Goal: Find specific page/section: Find specific page/section

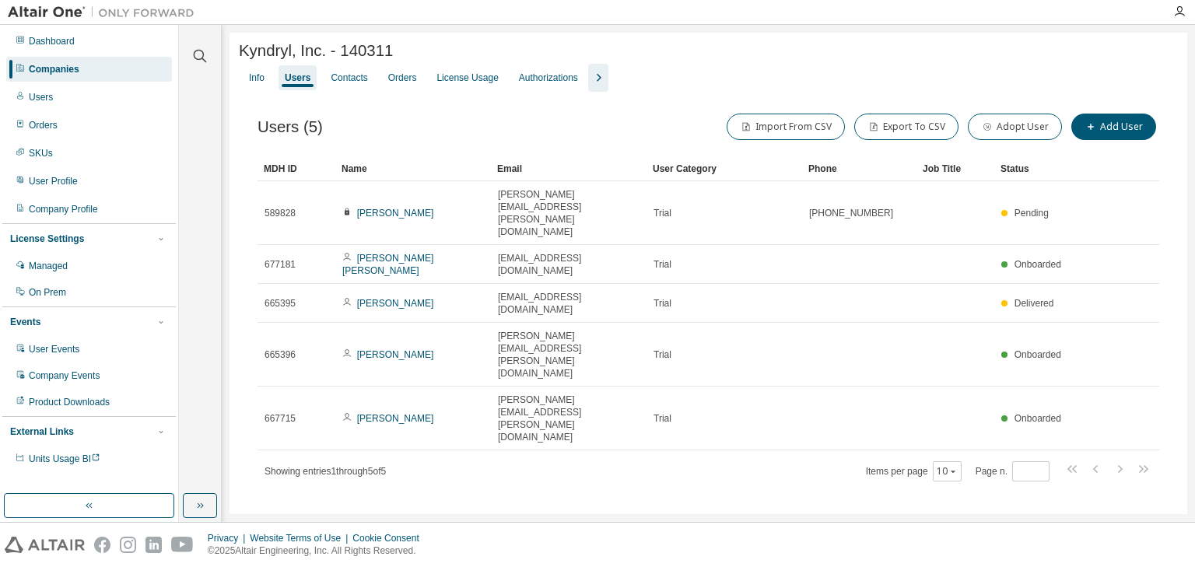
click at [106, 68] on div "Companies" at bounding box center [89, 69] width 166 height 25
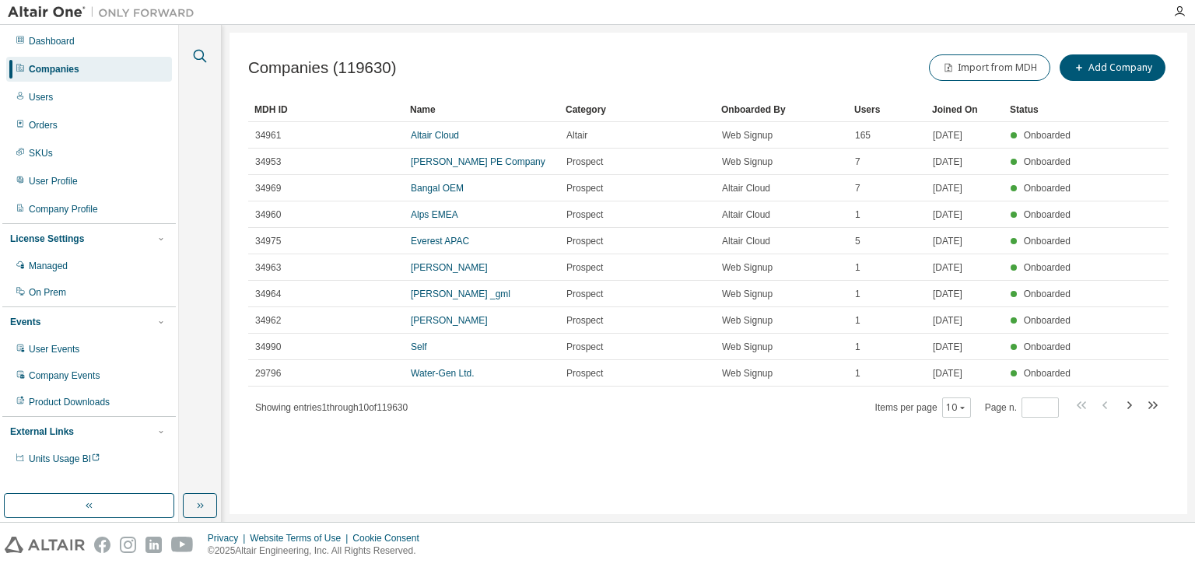
click at [194, 54] on icon "button" at bounding box center [200, 56] width 19 height 19
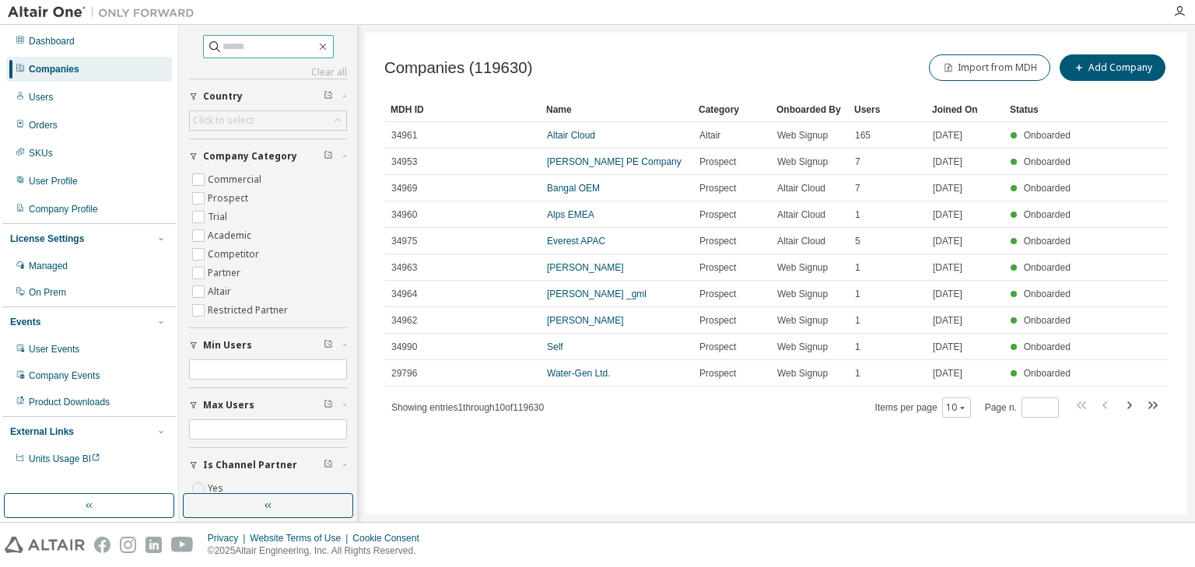
click at [258, 48] on input "text" at bounding box center [268, 47] width 93 height 16
paste input "**********"
type input "**********"
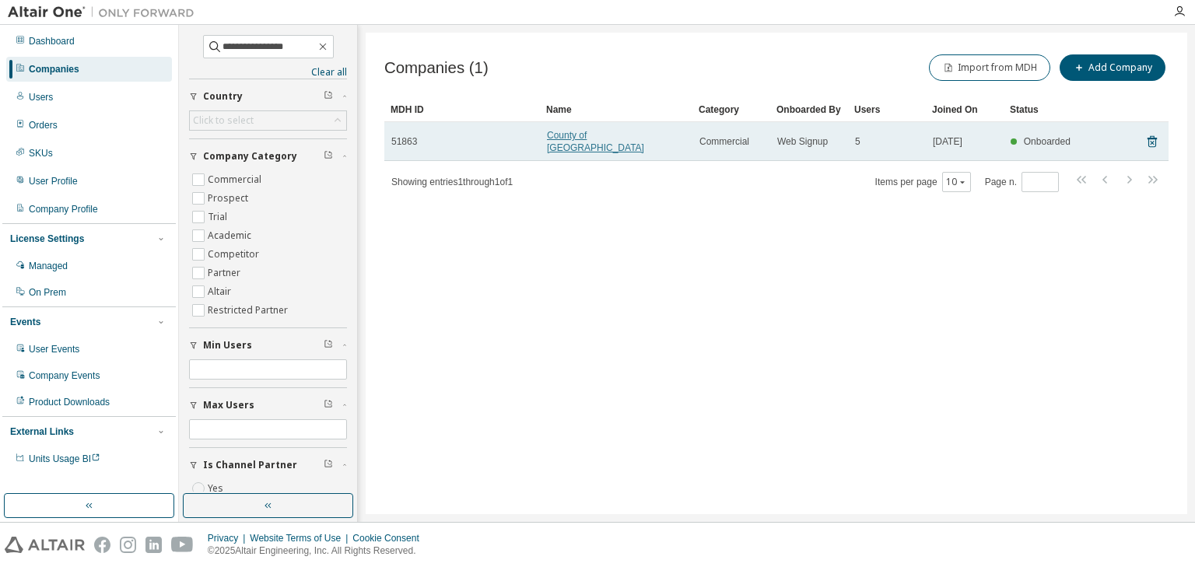
click at [566, 138] on link "County of [GEOGRAPHIC_DATA]" at bounding box center [595, 141] width 97 height 23
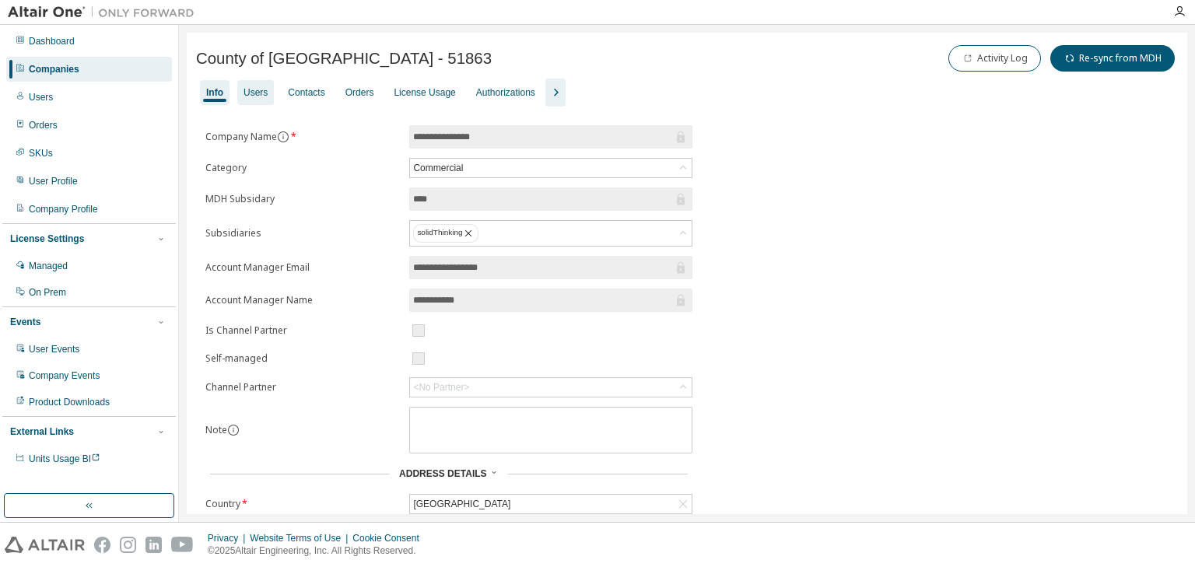
click at [265, 90] on div "Users" at bounding box center [255, 92] width 24 height 12
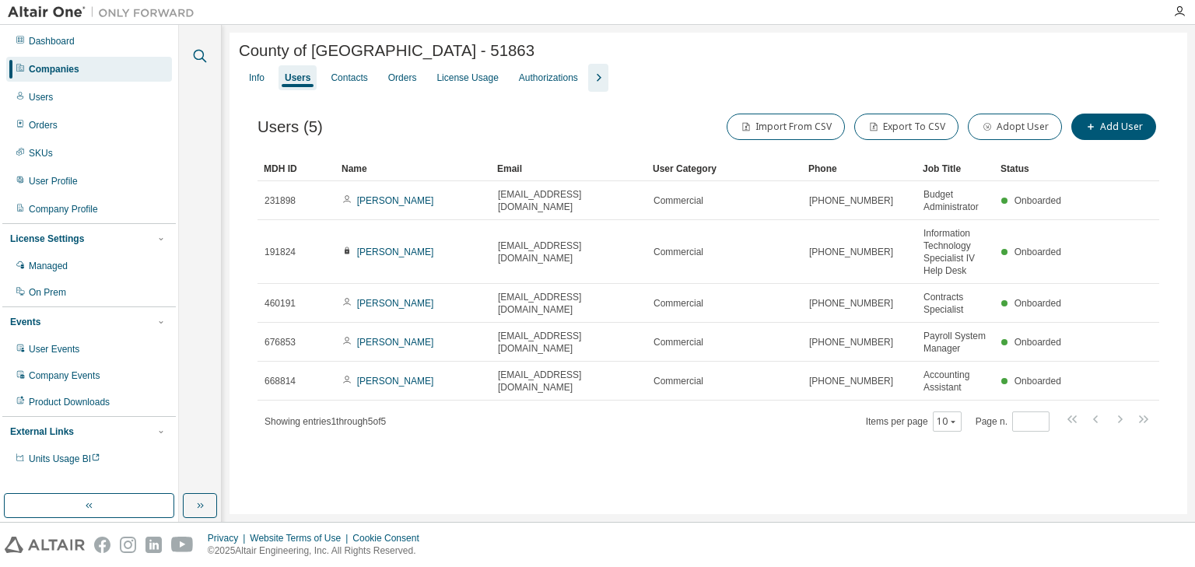
click at [201, 57] on icon "button" at bounding box center [200, 56] width 19 height 19
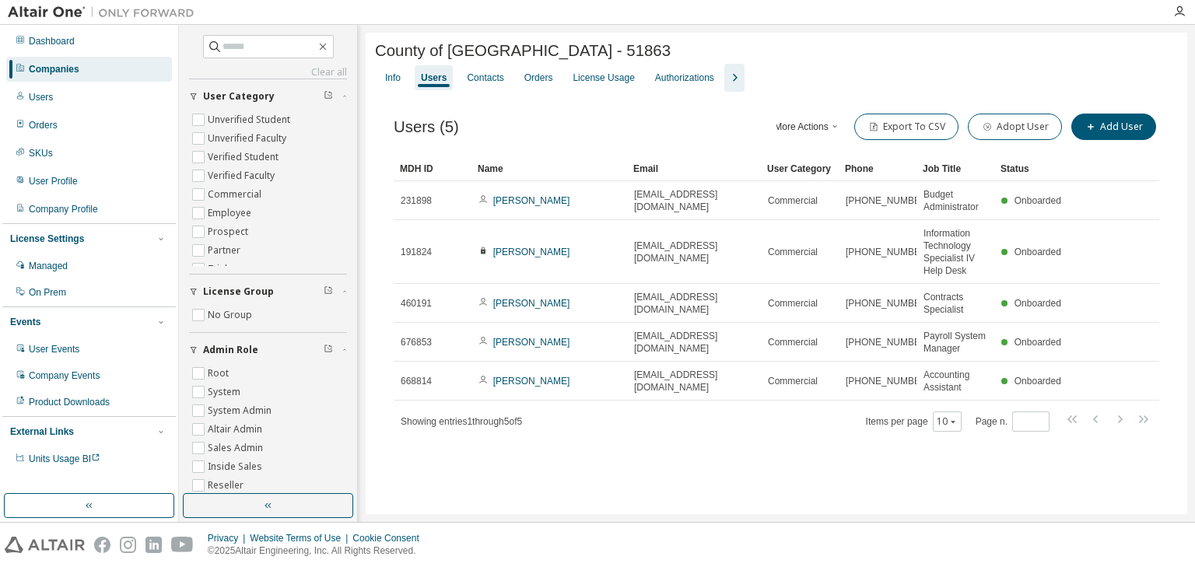
click at [93, 63] on div "Companies" at bounding box center [89, 69] width 166 height 25
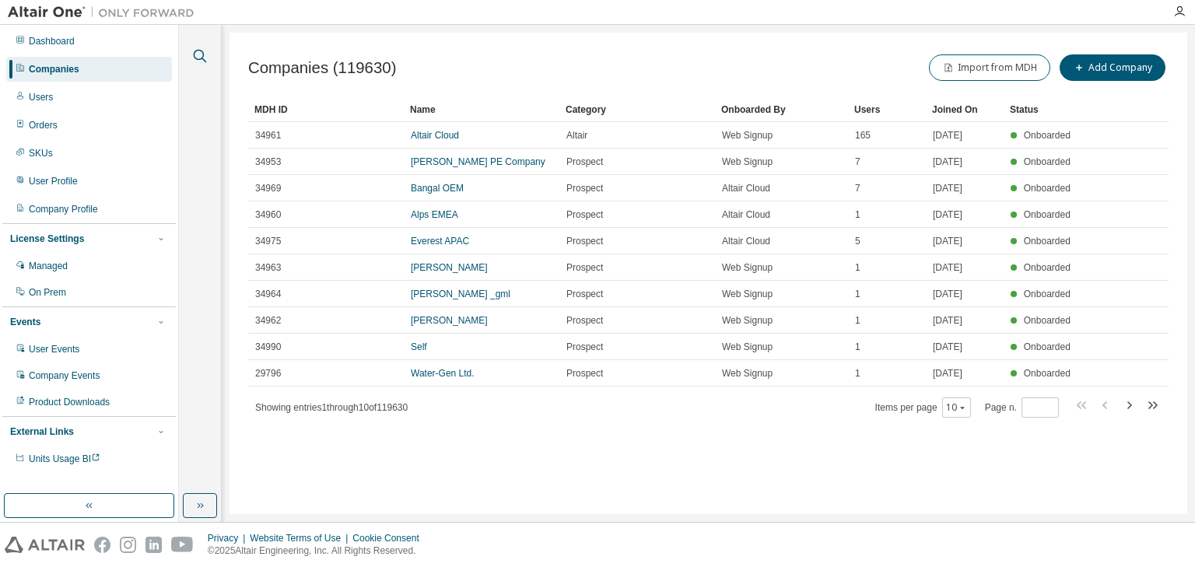
click at [195, 56] on icon "button" at bounding box center [200, 56] width 19 height 19
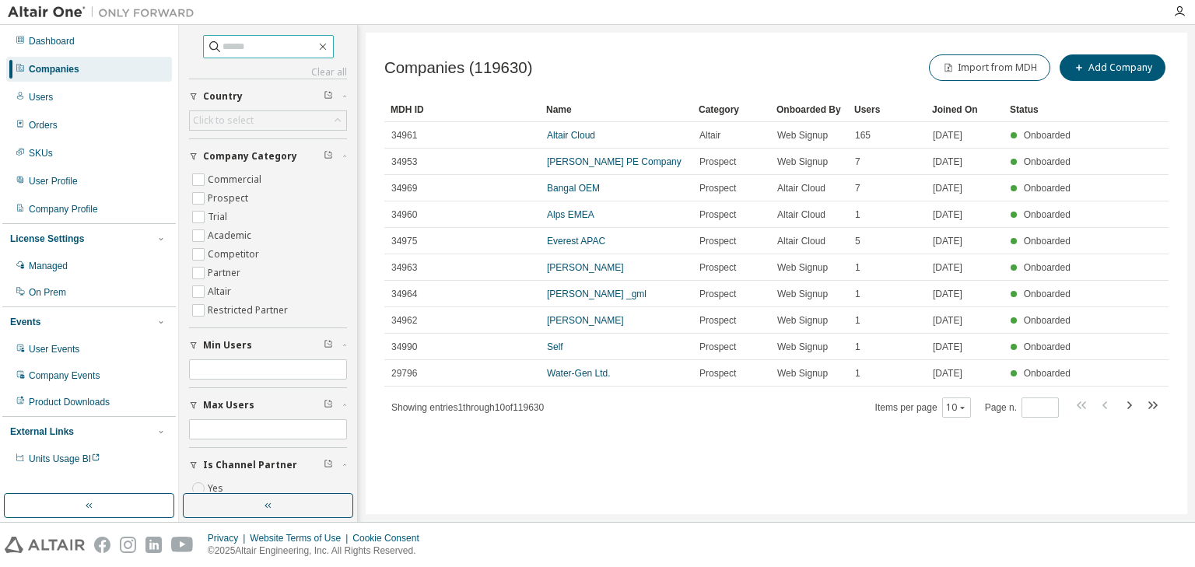
click at [230, 49] on input "text" at bounding box center [268, 47] width 93 height 16
type input "**********"
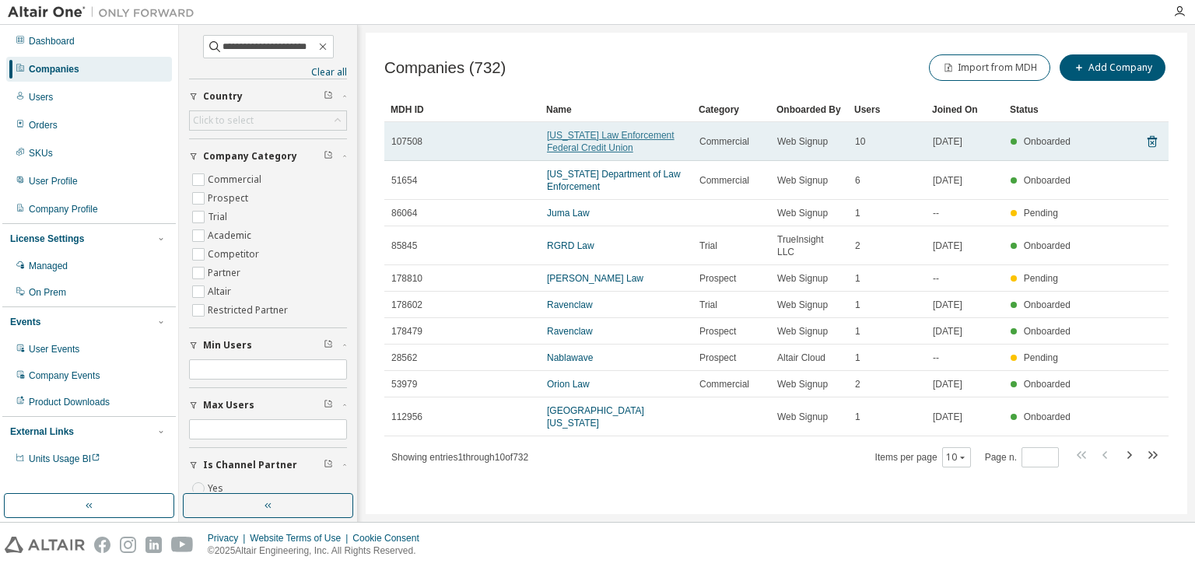
click at [570, 131] on link "[US_STATE] Law Enforcement Federal Credit Union" at bounding box center [611, 141] width 128 height 23
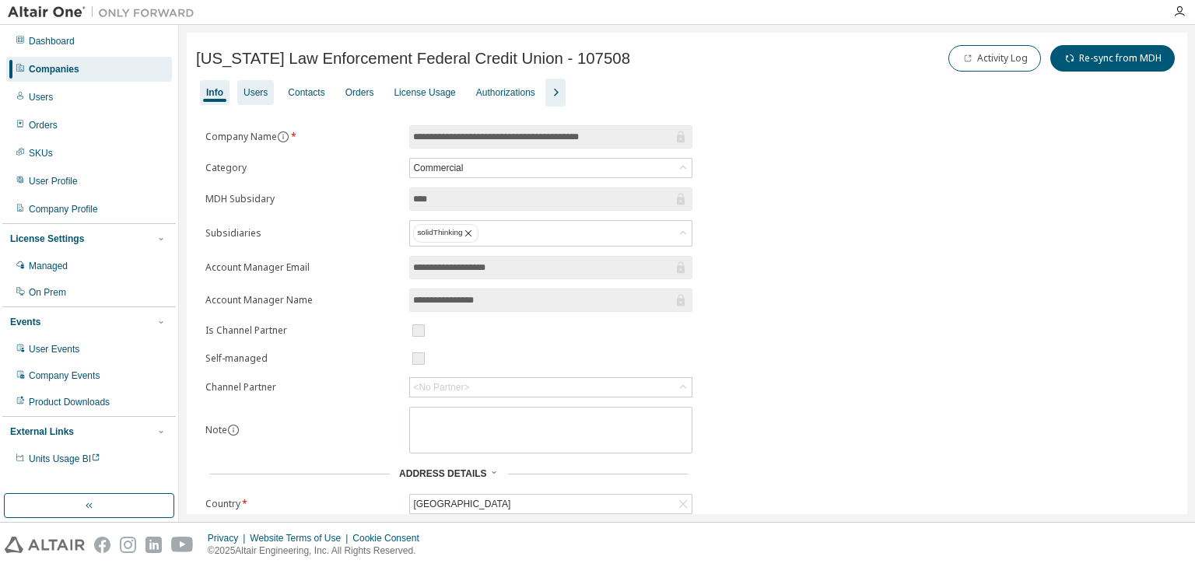
click at [257, 83] on div "Users" at bounding box center [255, 92] width 37 height 25
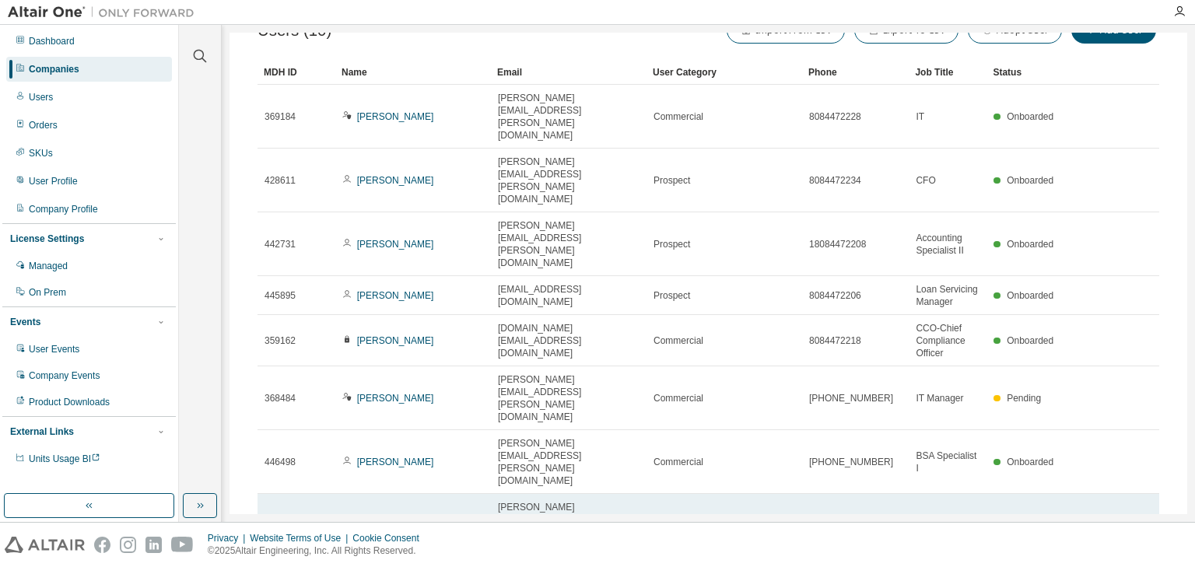
scroll to position [115, 0]
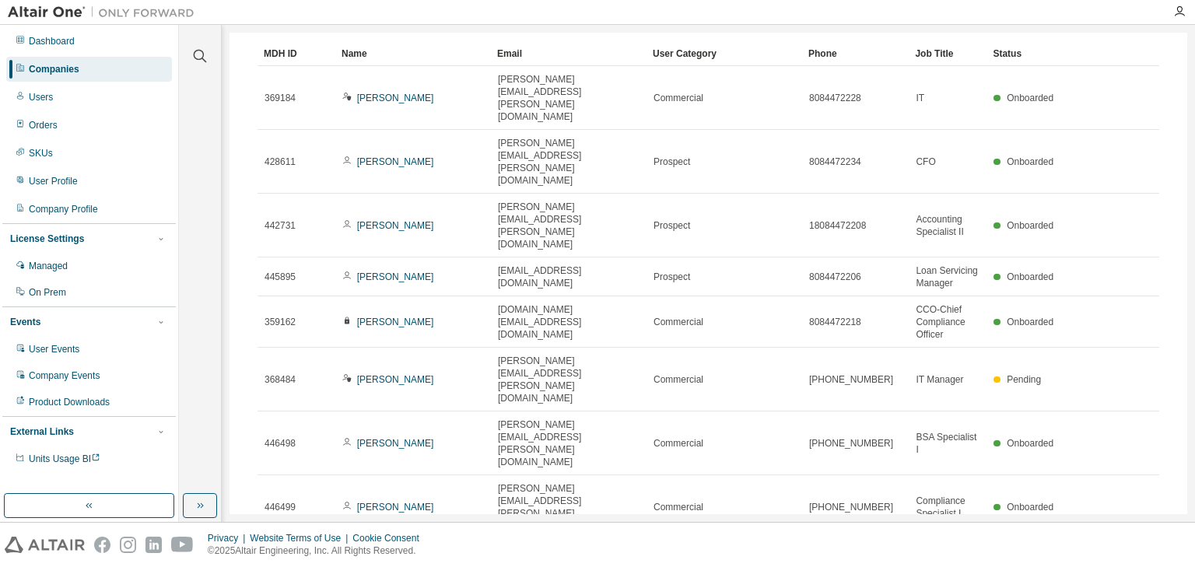
click at [187, 53] on div at bounding box center [199, 46] width 37 height 39
click at [197, 57] on icon "button" at bounding box center [200, 56] width 19 height 19
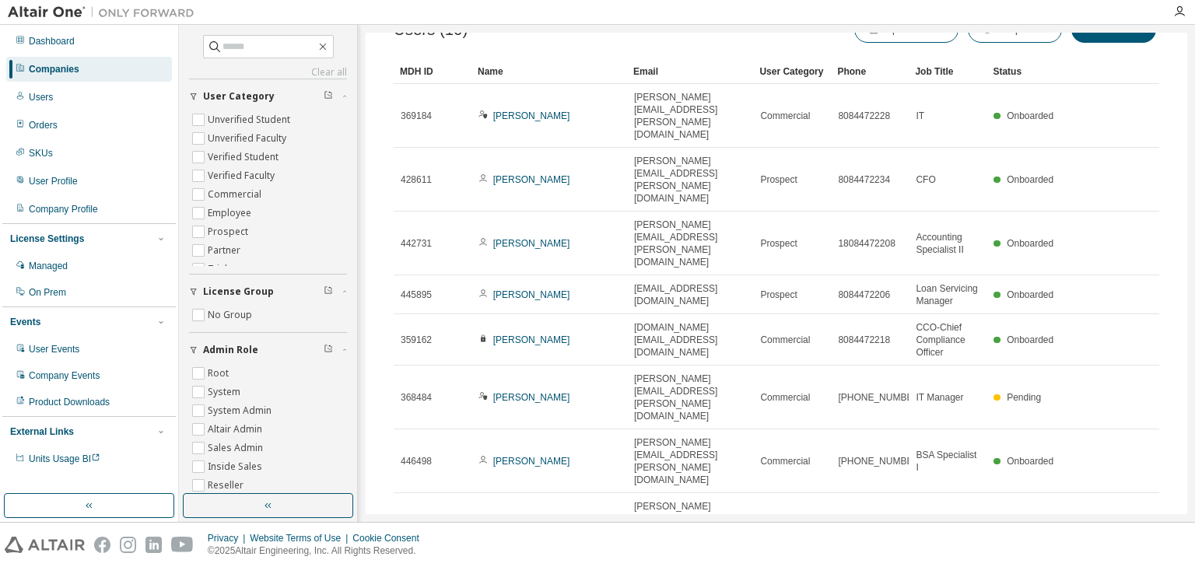
scroll to position [136, 0]
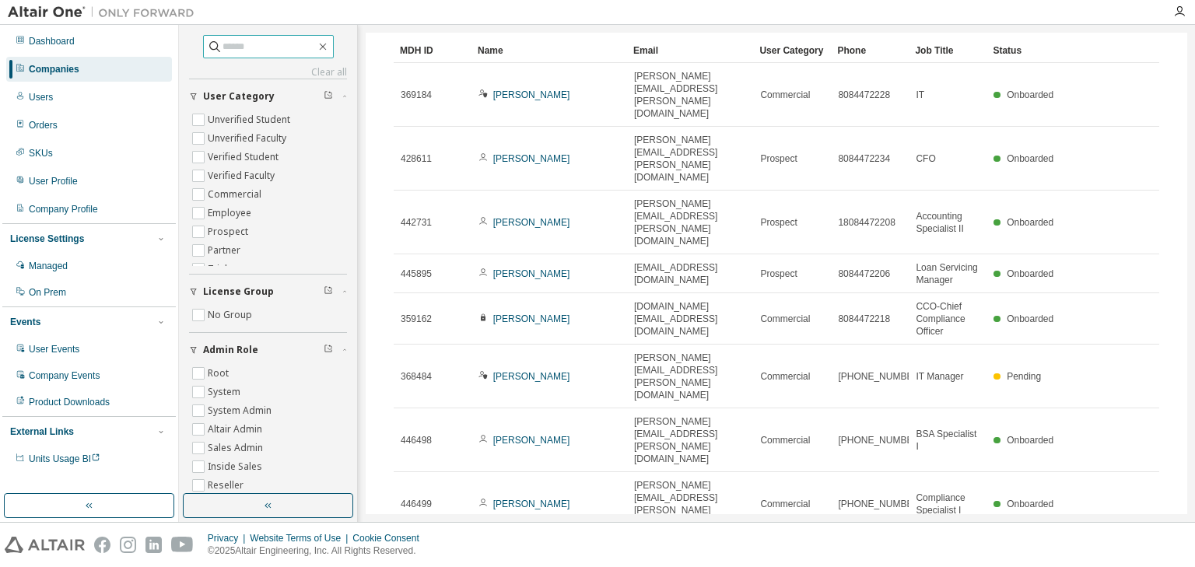
click at [230, 50] on input "text" at bounding box center [268, 47] width 93 height 16
type input "****"
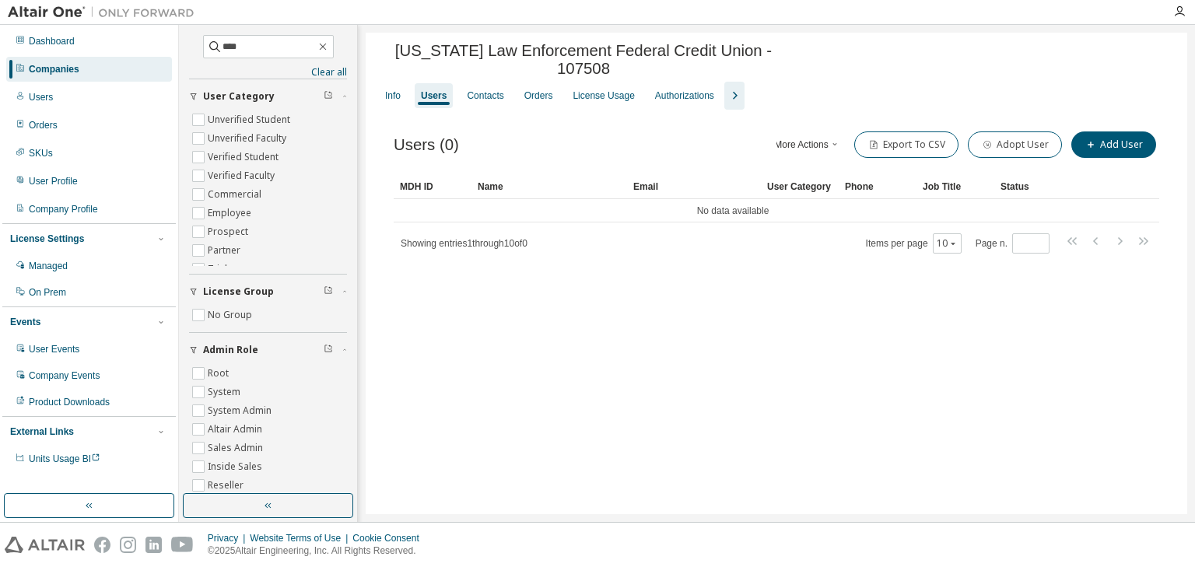
click at [56, 75] on div "Companies" at bounding box center [54, 69] width 51 height 12
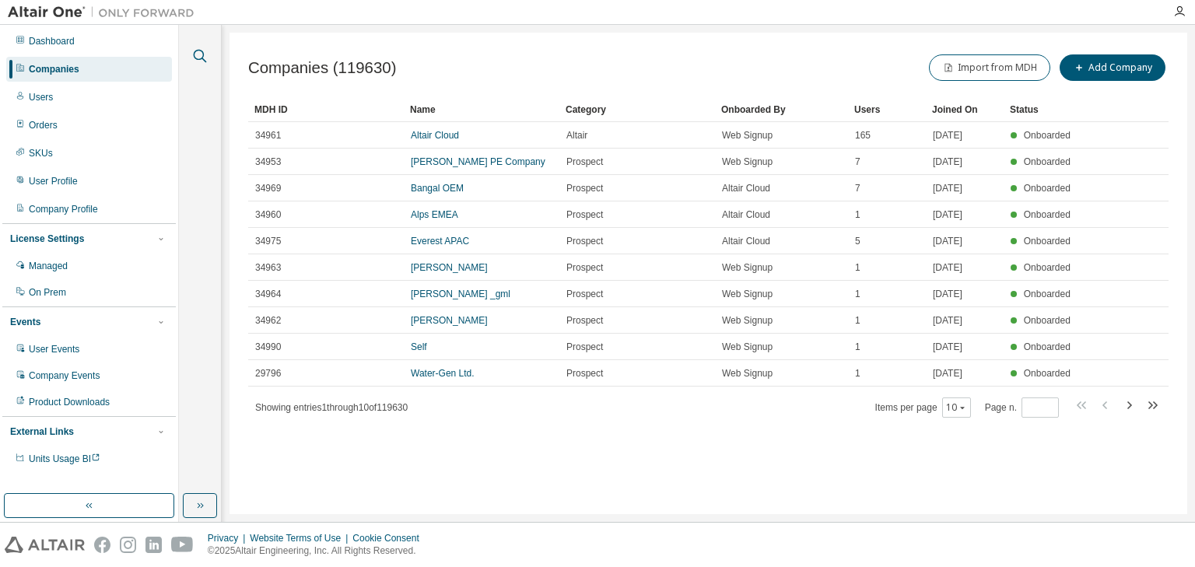
click at [202, 56] on icon "button" at bounding box center [200, 56] width 19 height 19
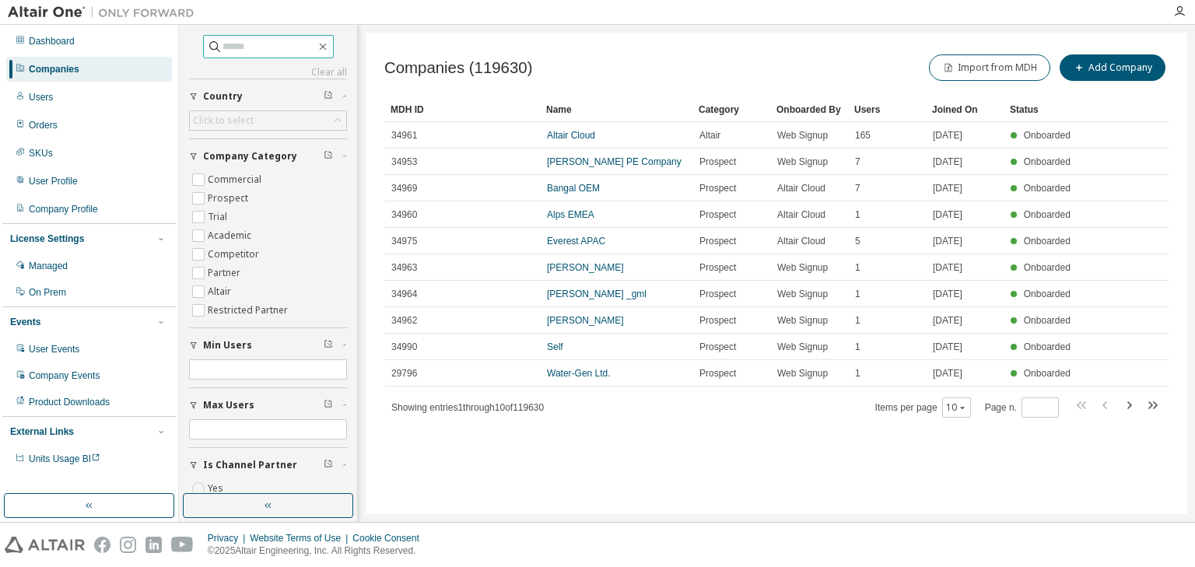
click at [223, 47] on input "text" at bounding box center [268, 47] width 93 height 16
type input "****"
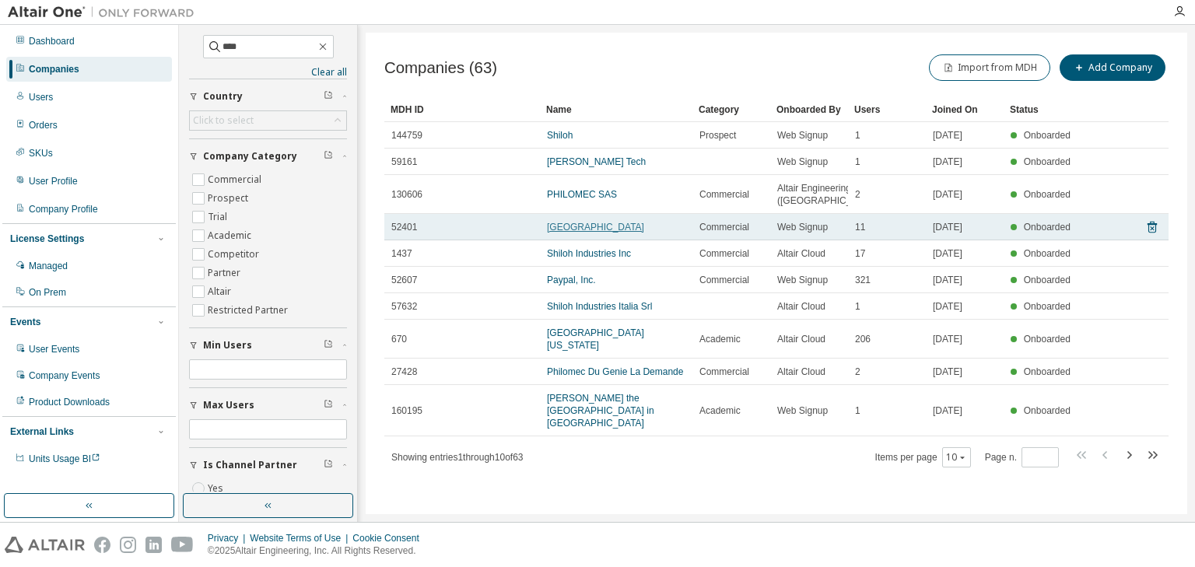
click at [579, 233] on link "[GEOGRAPHIC_DATA]" at bounding box center [595, 227] width 97 height 11
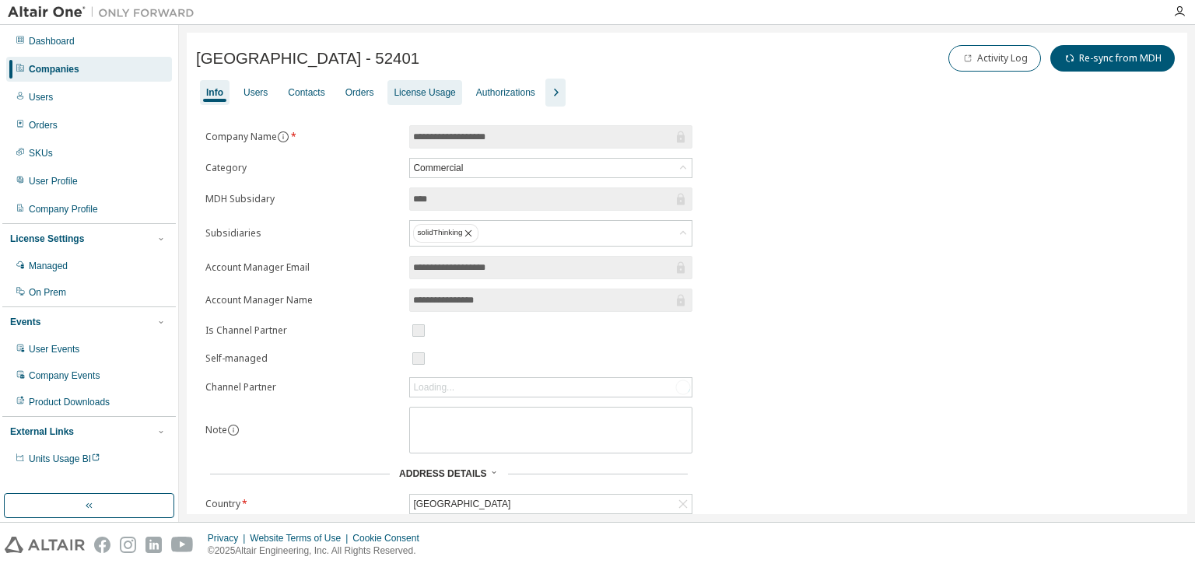
click at [449, 96] on div "License Usage" at bounding box center [424, 92] width 61 height 12
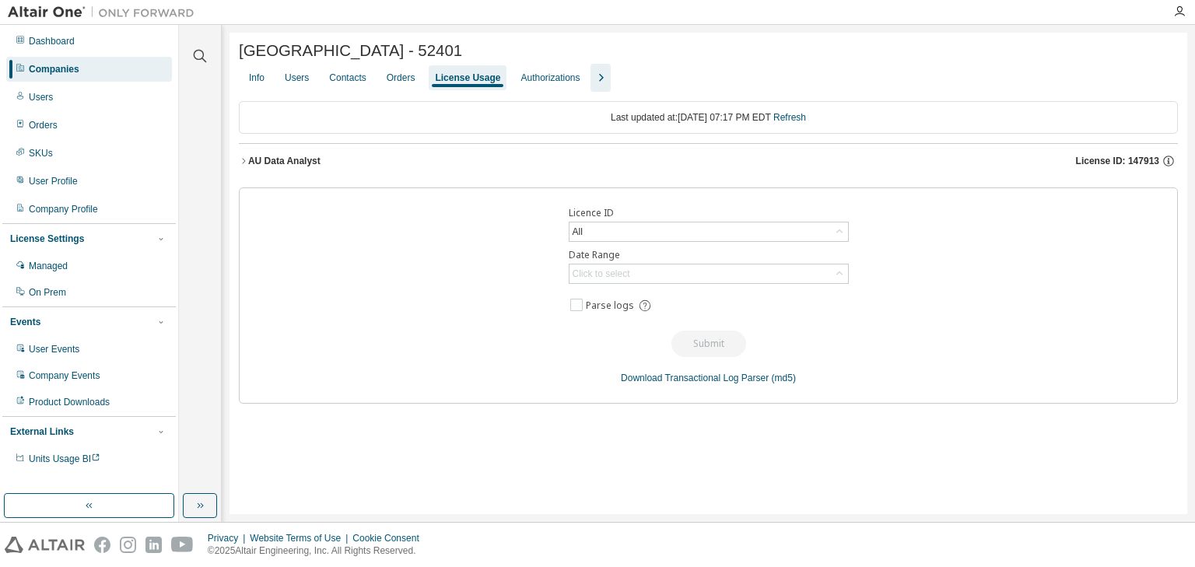
click at [245, 162] on icon "button" at bounding box center [243, 160] width 9 height 9
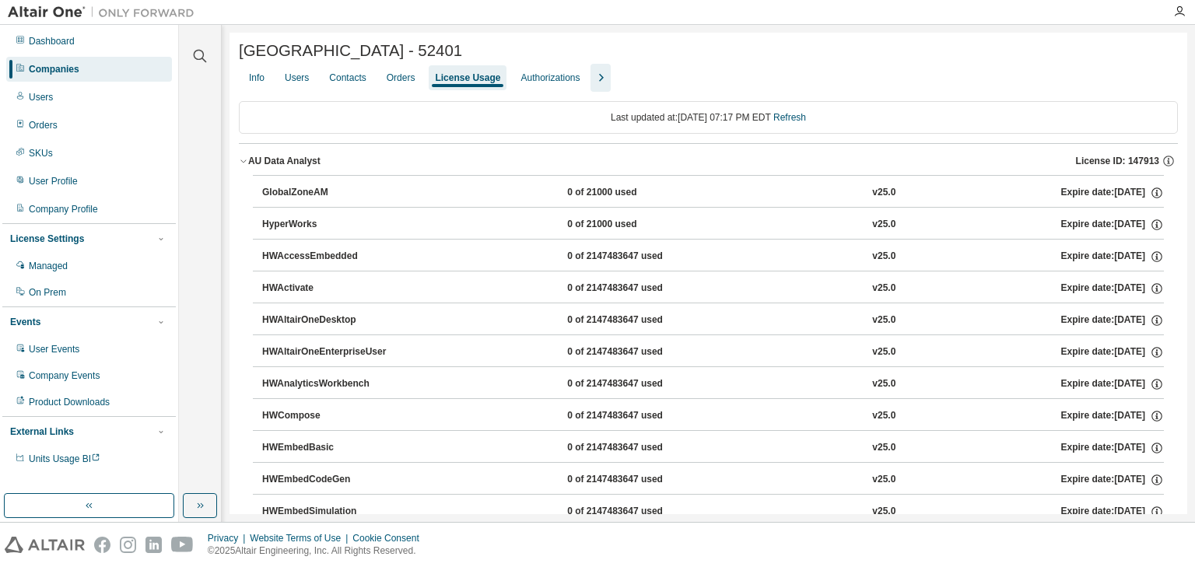
click at [245, 162] on icon "button" at bounding box center [243, 160] width 9 height 9
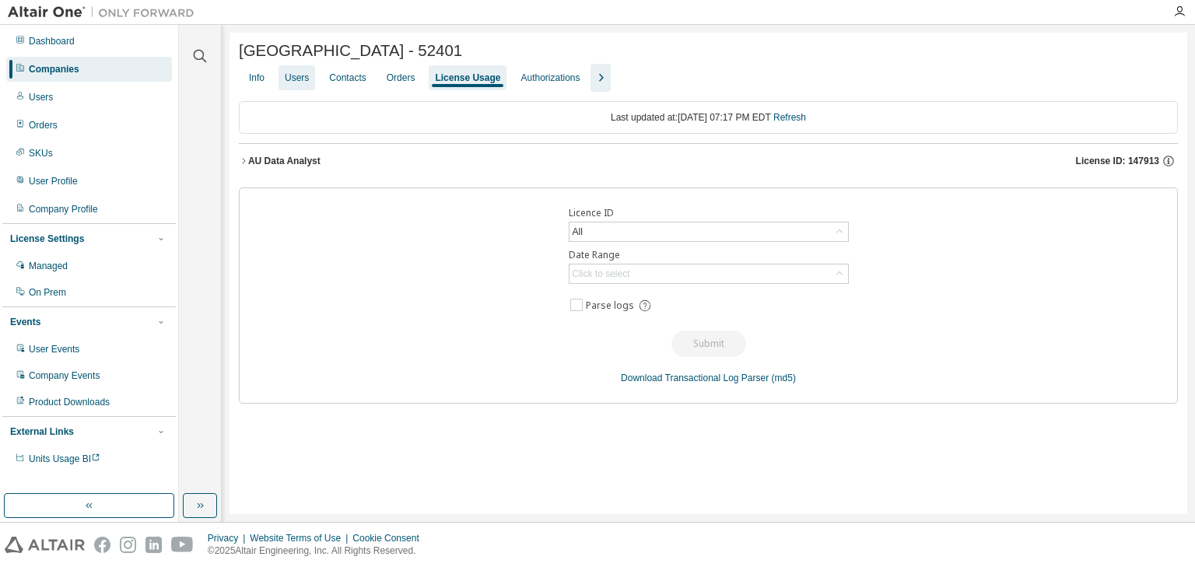
click at [300, 84] on div "Users" at bounding box center [297, 78] width 24 height 12
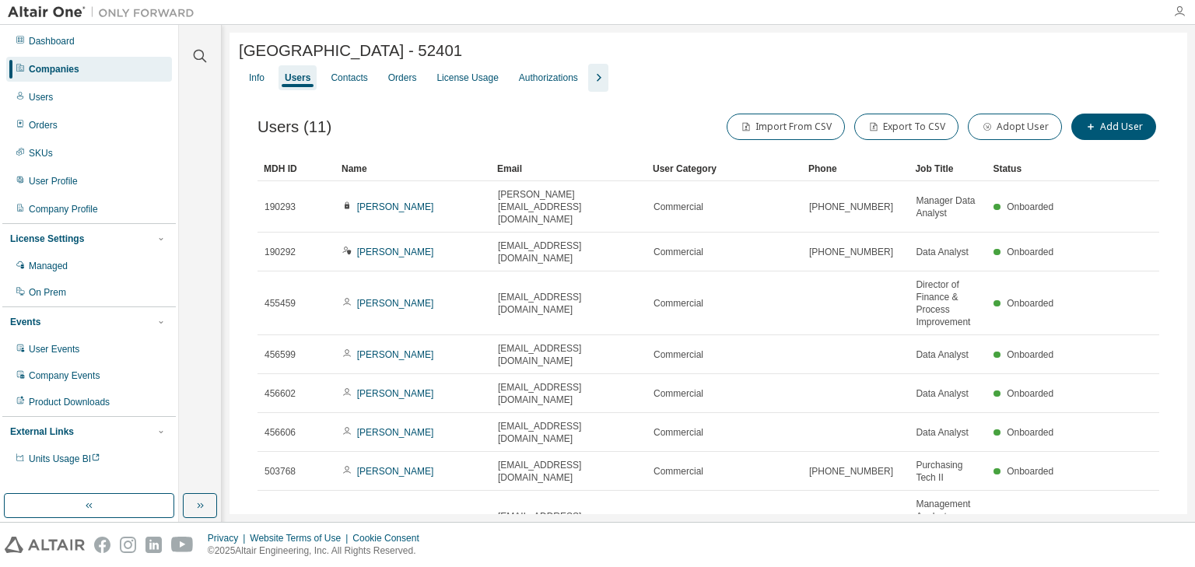
click at [1179, 9] on icon "button" at bounding box center [1179, 11] width 12 height 12
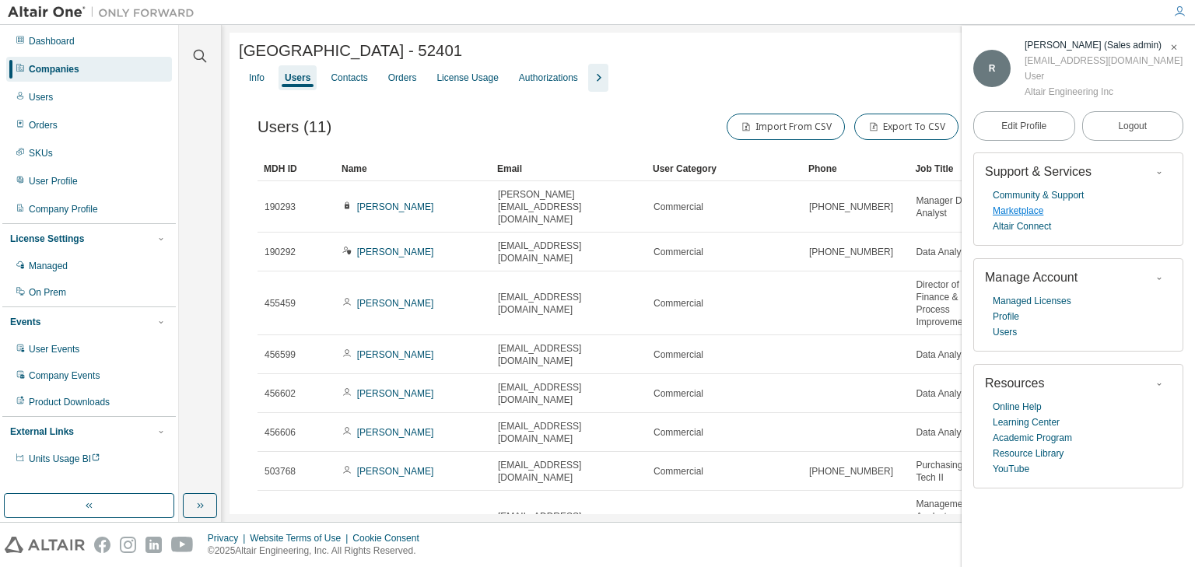
click at [1025, 211] on link "Marketplace" at bounding box center [1018, 211] width 51 height 16
